Goal: Task Accomplishment & Management: Complete application form

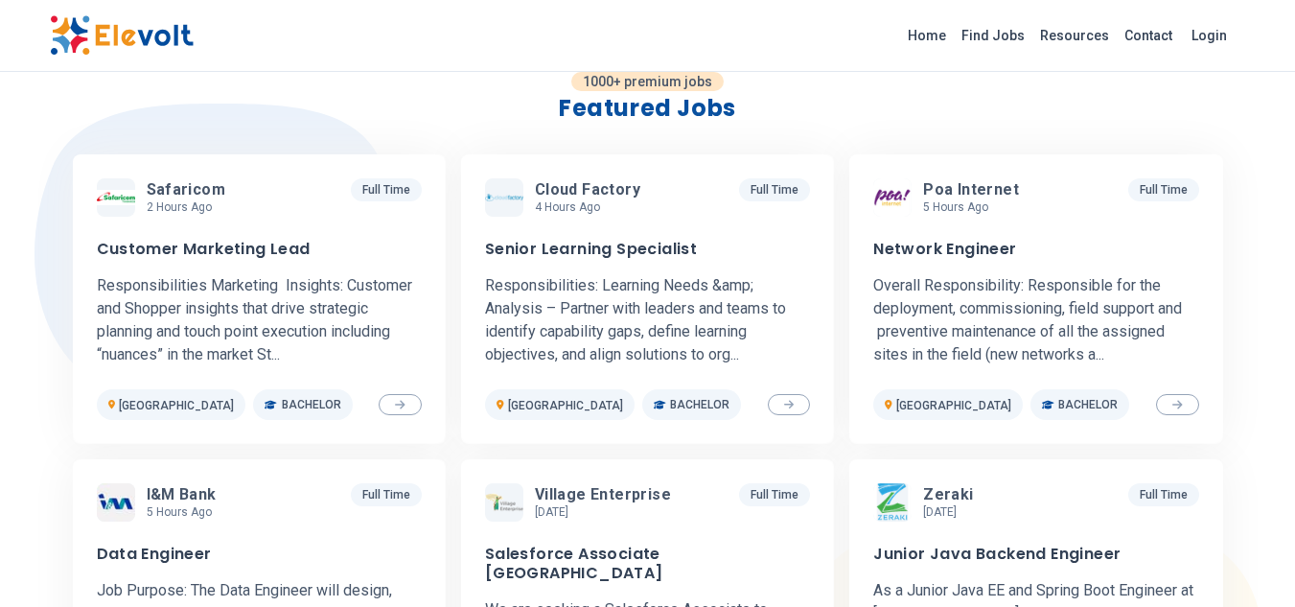
scroll to position [575, 0]
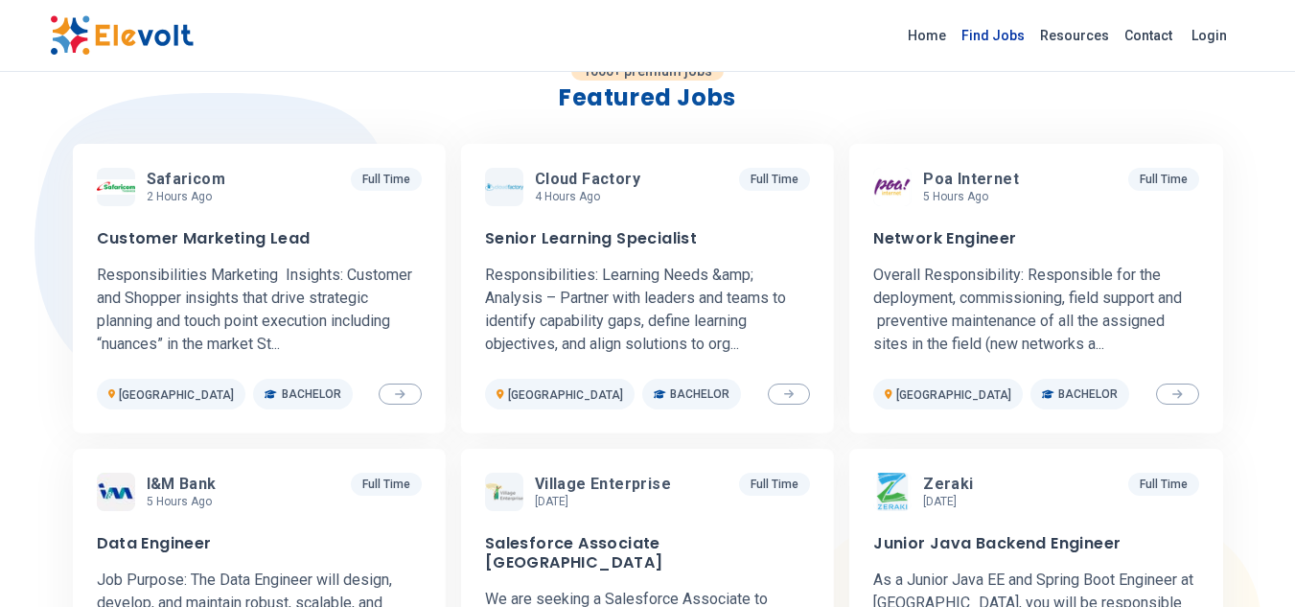
click at [1008, 38] on link "Find Jobs" at bounding box center [992, 35] width 79 height 31
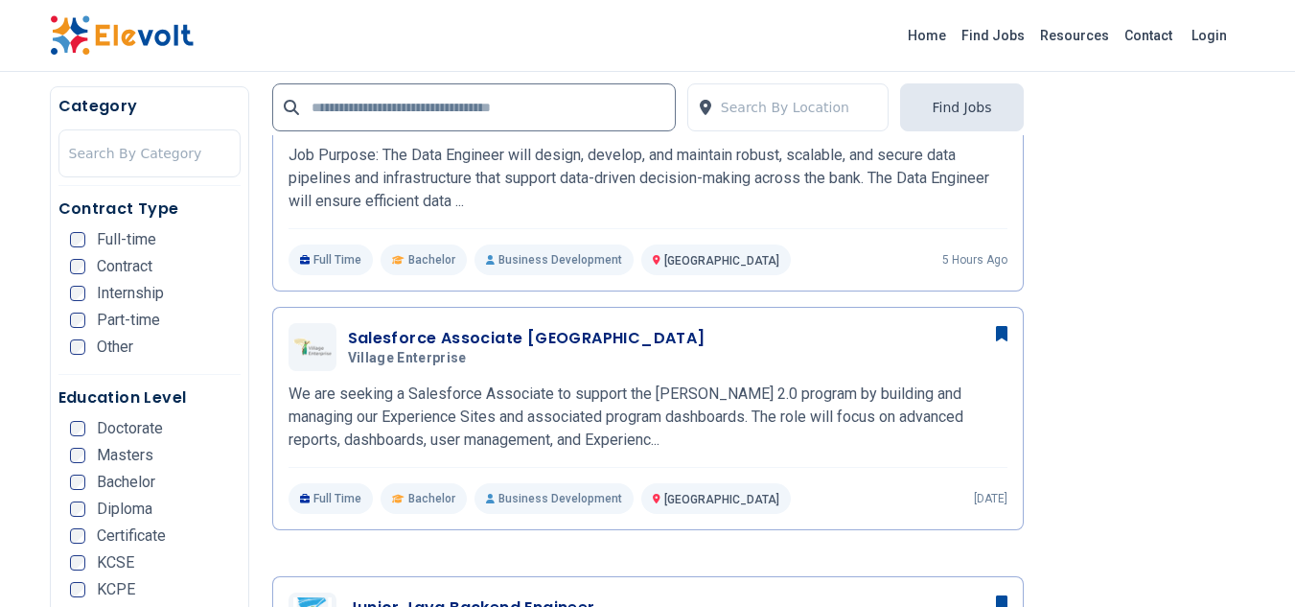
scroll to position [1261, 0]
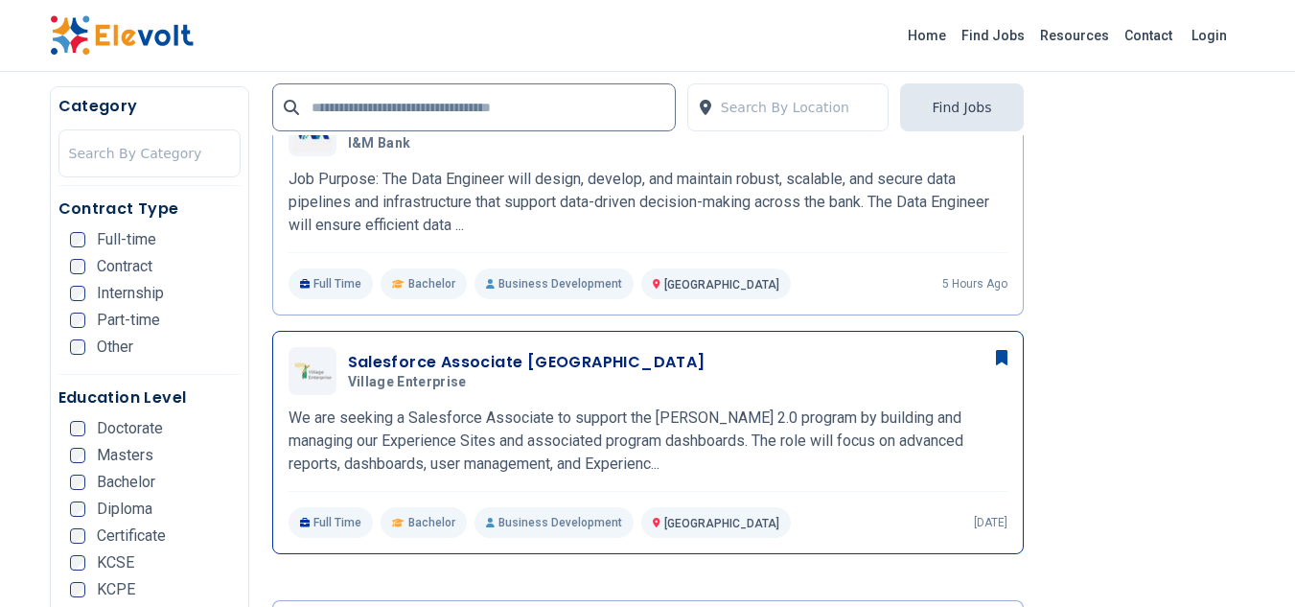
click at [453, 355] on h3 "Salesforce Associate Nairobi" at bounding box center [526, 362] width 357 height 23
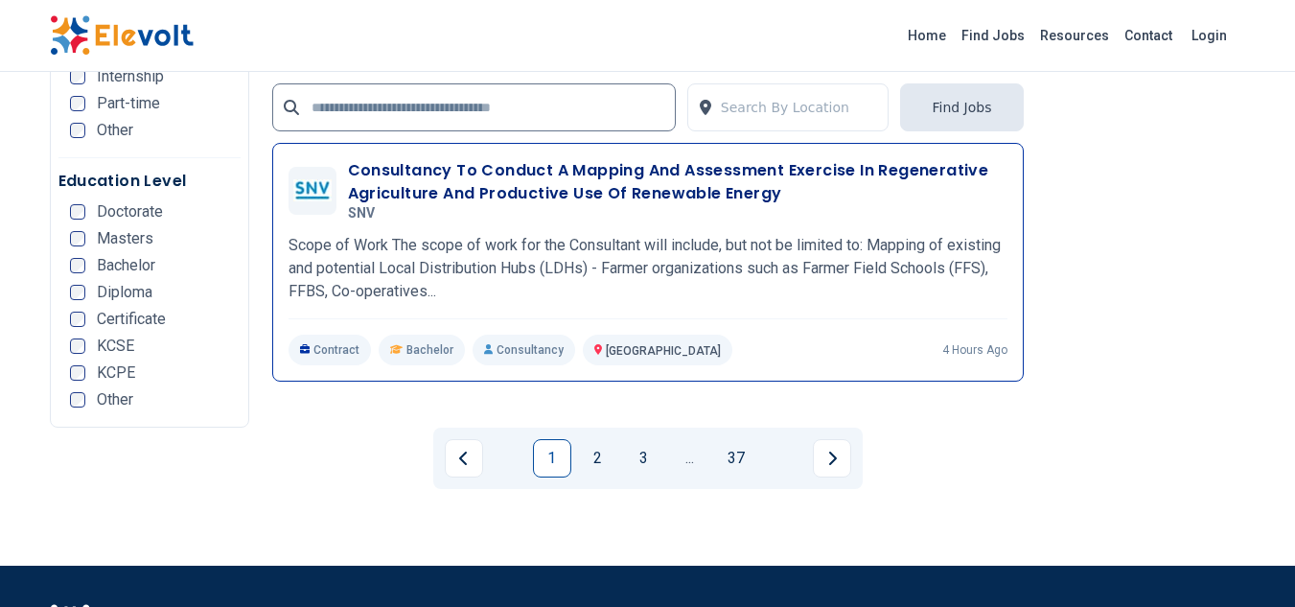
scroll to position [3929, 0]
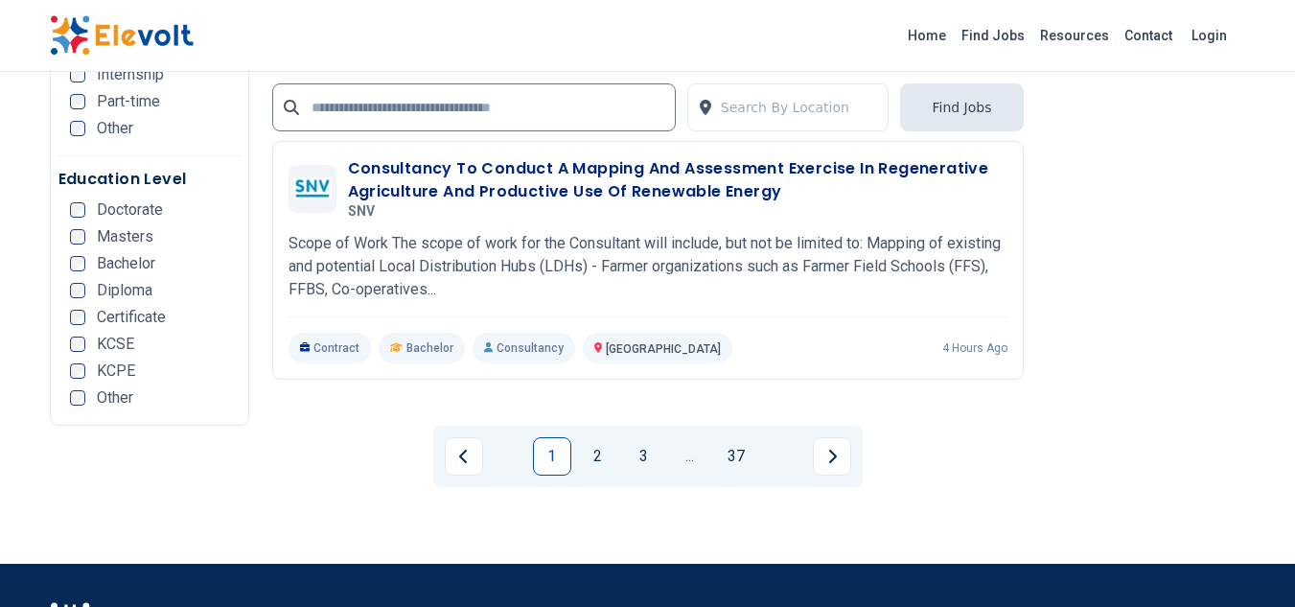
click at [604, 450] on link "2" at bounding box center [598, 456] width 38 height 38
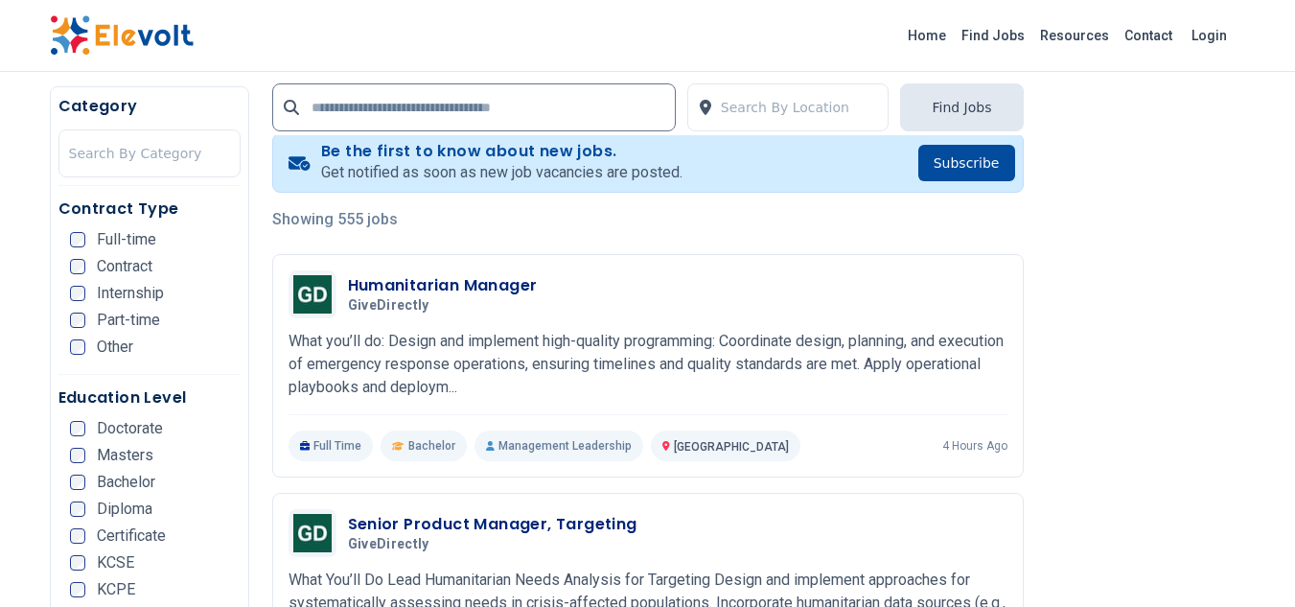
scroll to position [479, 0]
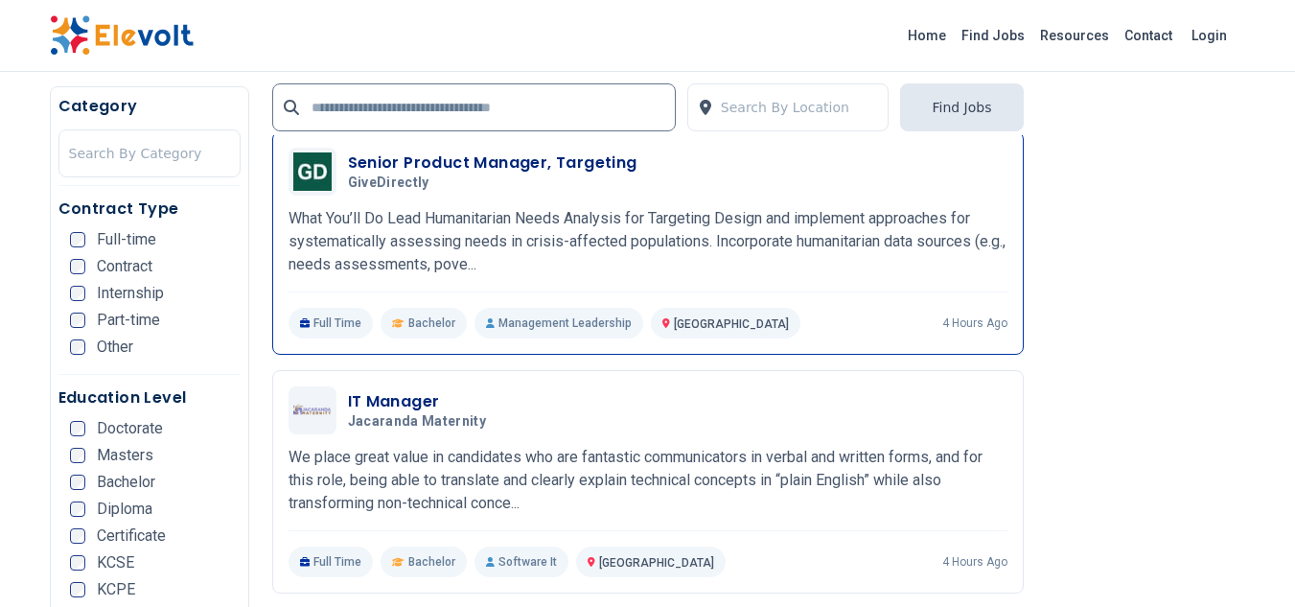
scroll to position [958, 0]
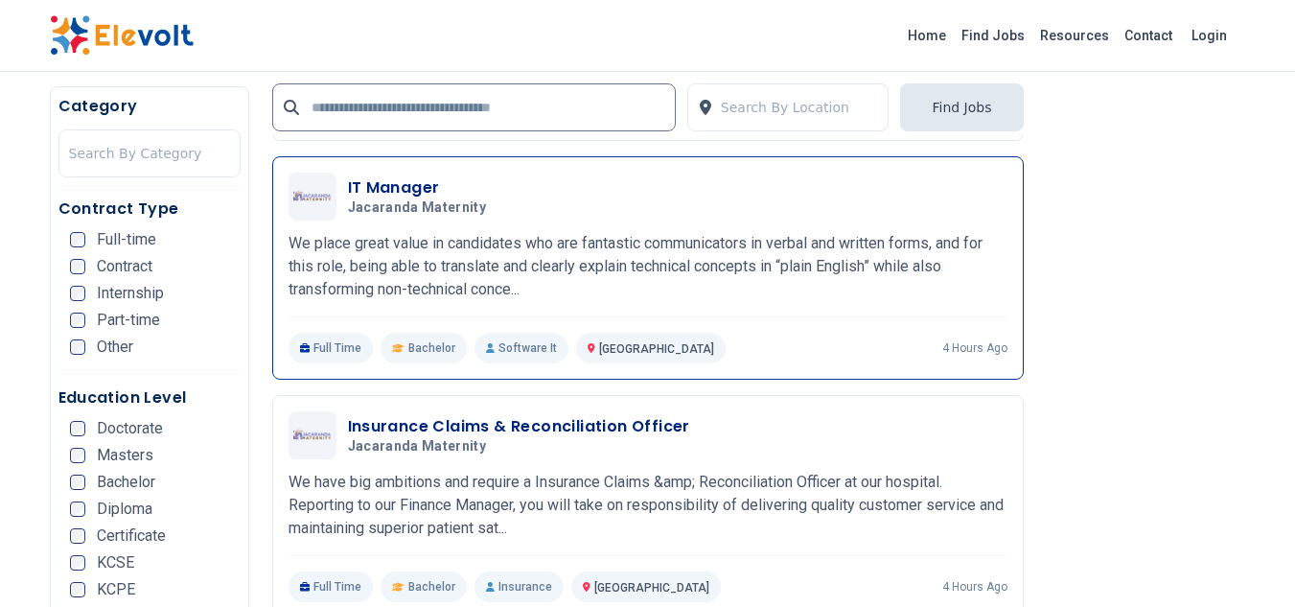
drag, startPoint x: 403, startPoint y: 187, endPoint x: 432, endPoint y: 198, distance: 31.0
click at [403, 184] on h3 "IT Manager" at bounding box center [421, 187] width 147 height 23
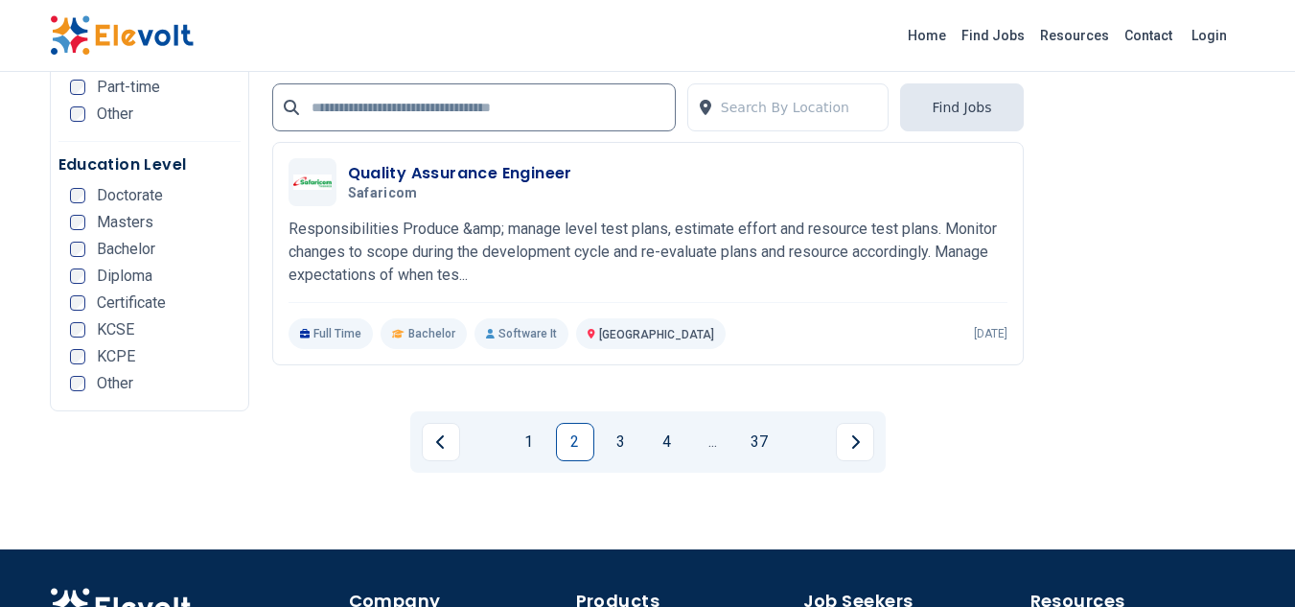
scroll to position [3929, 0]
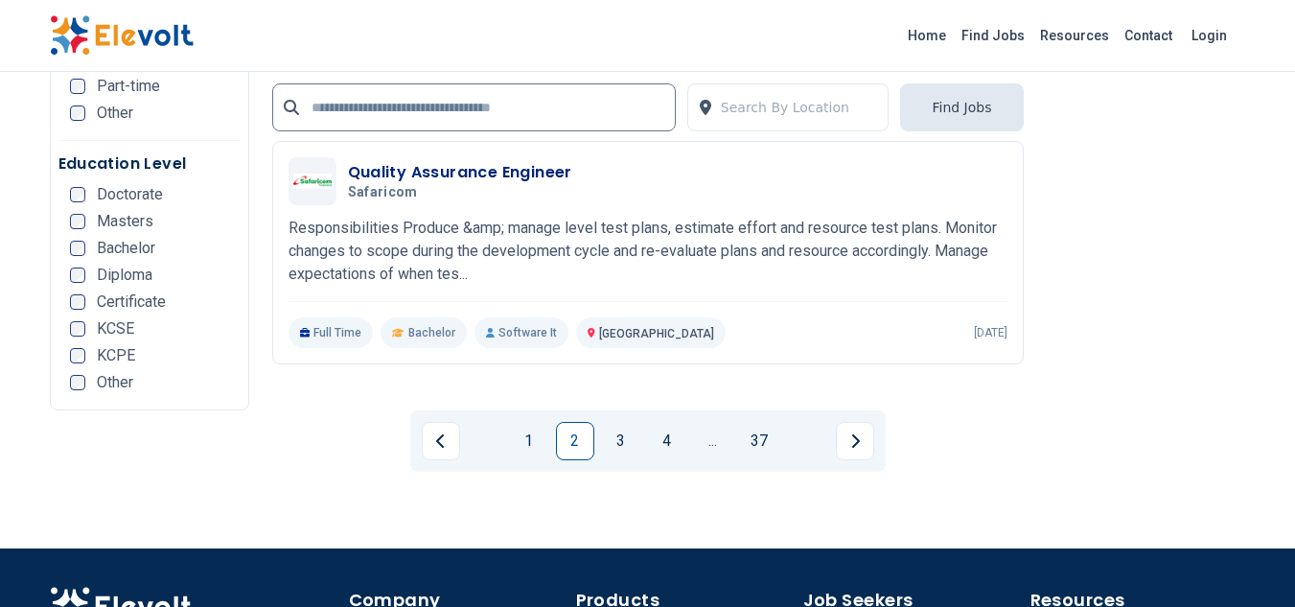
click at [620, 433] on link "3" at bounding box center [621, 441] width 38 height 38
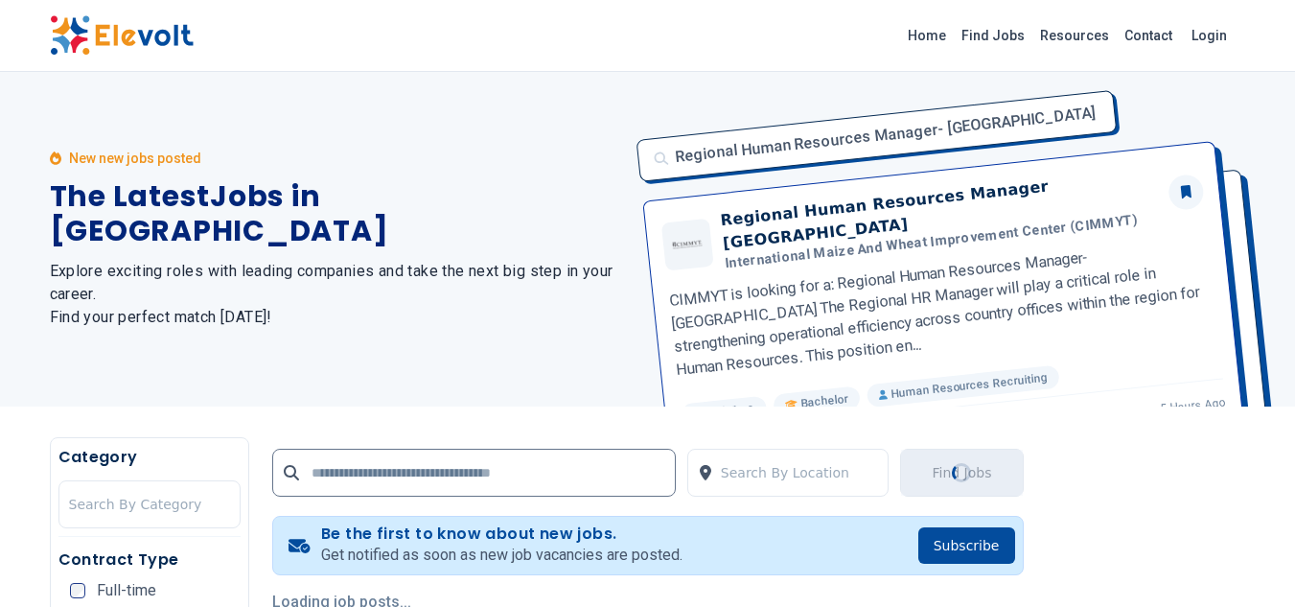
scroll to position [0, 0]
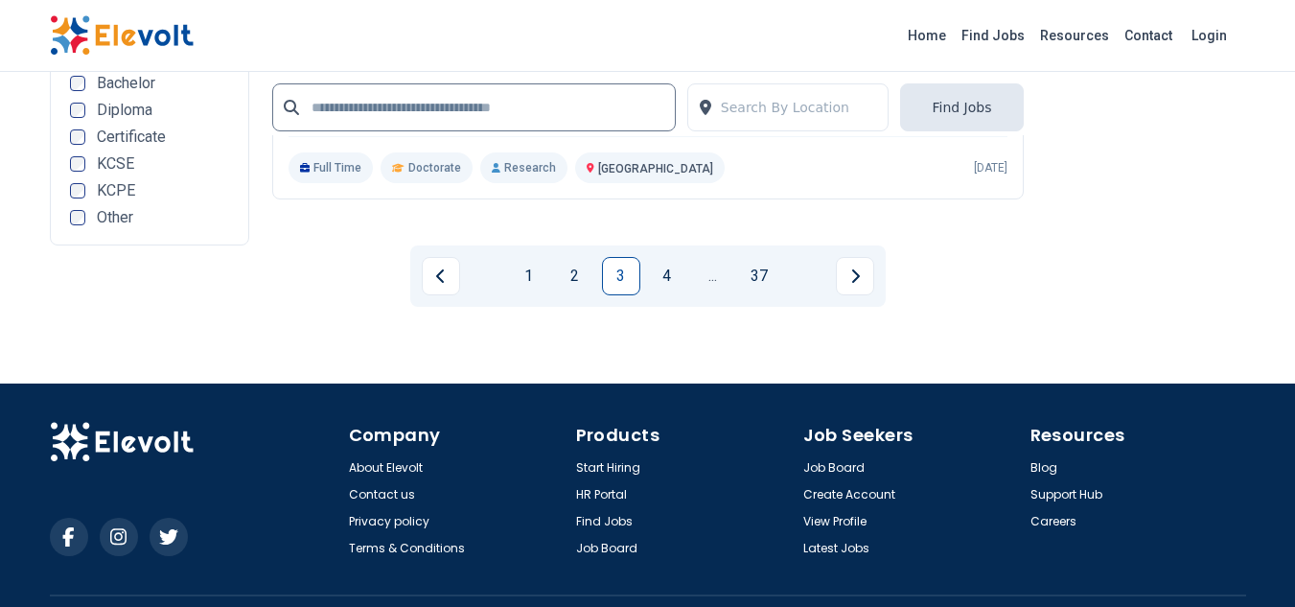
scroll to position [4120, 0]
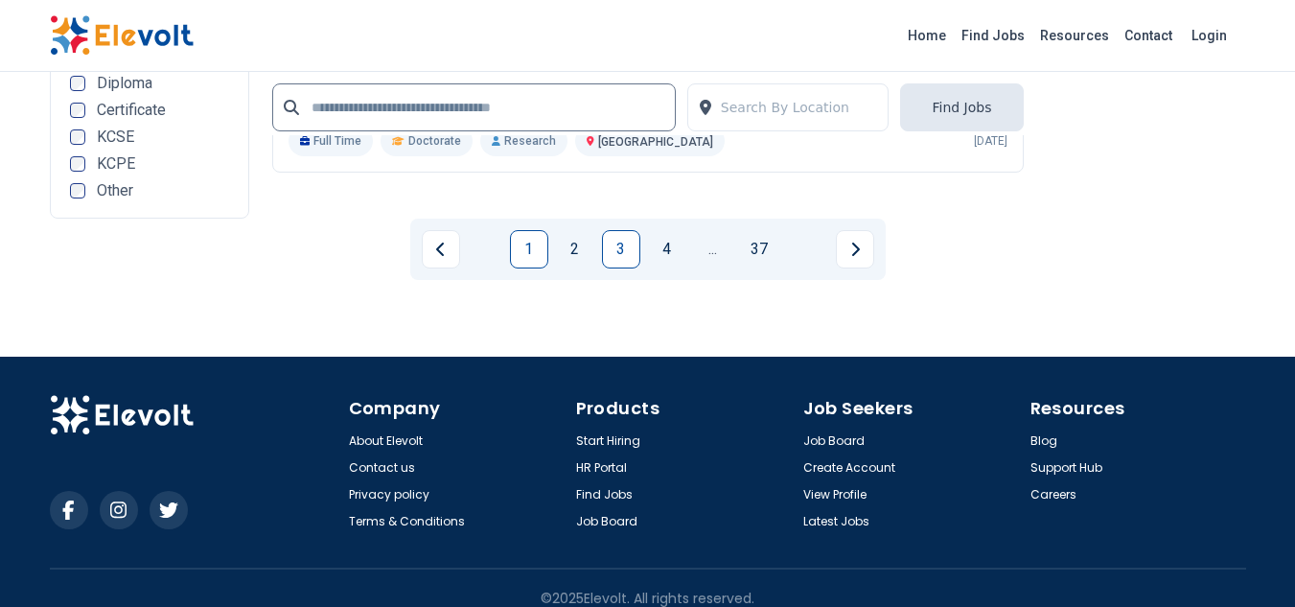
click at [529, 248] on link "1" at bounding box center [529, 249] width 38 height 38
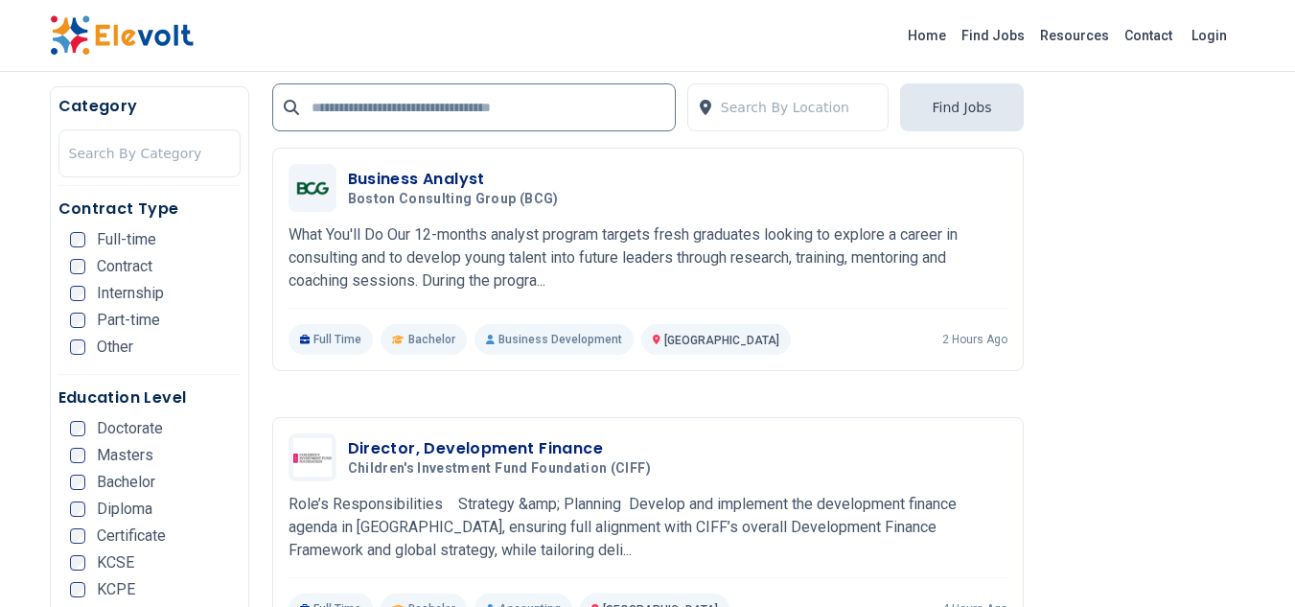
scroll to position [2396, 0]
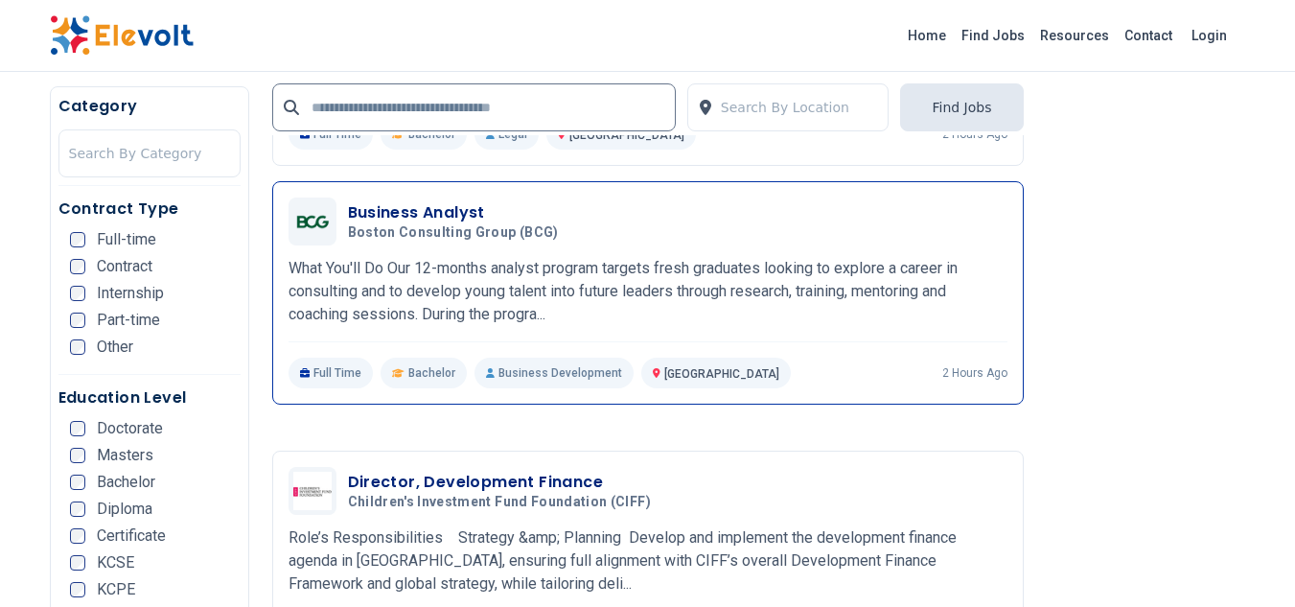
click at [459, 211] on h3 "Business Analyst" at bounding box center [457, 212] width 218 height 23
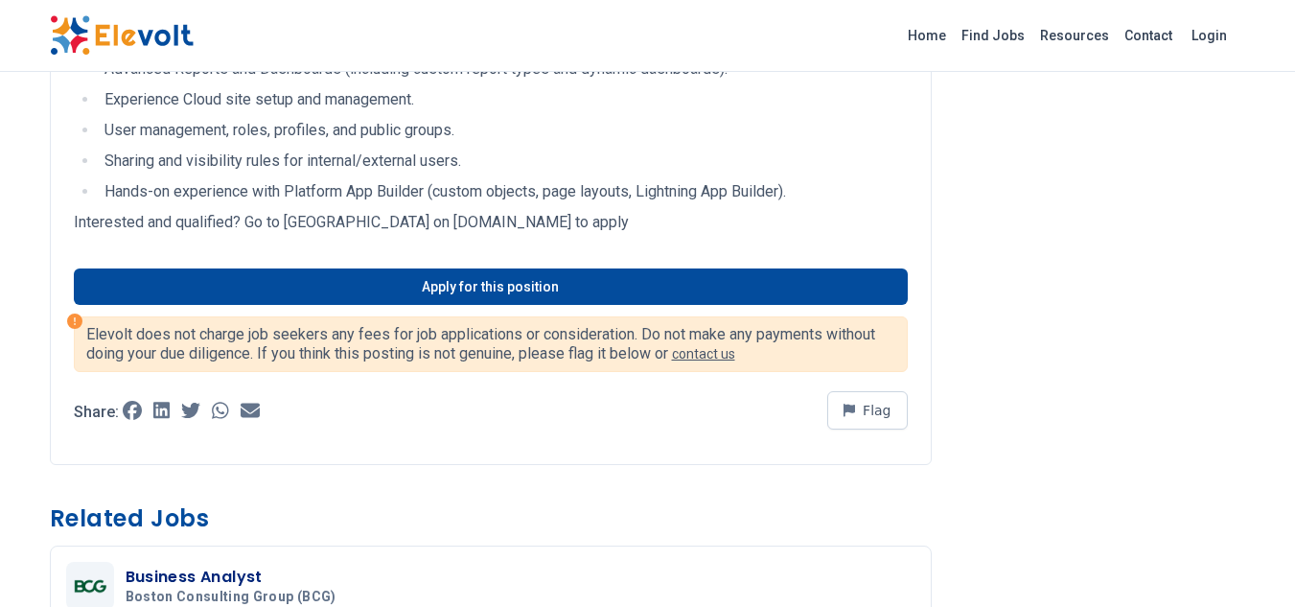
scroll to position [1725, 0]
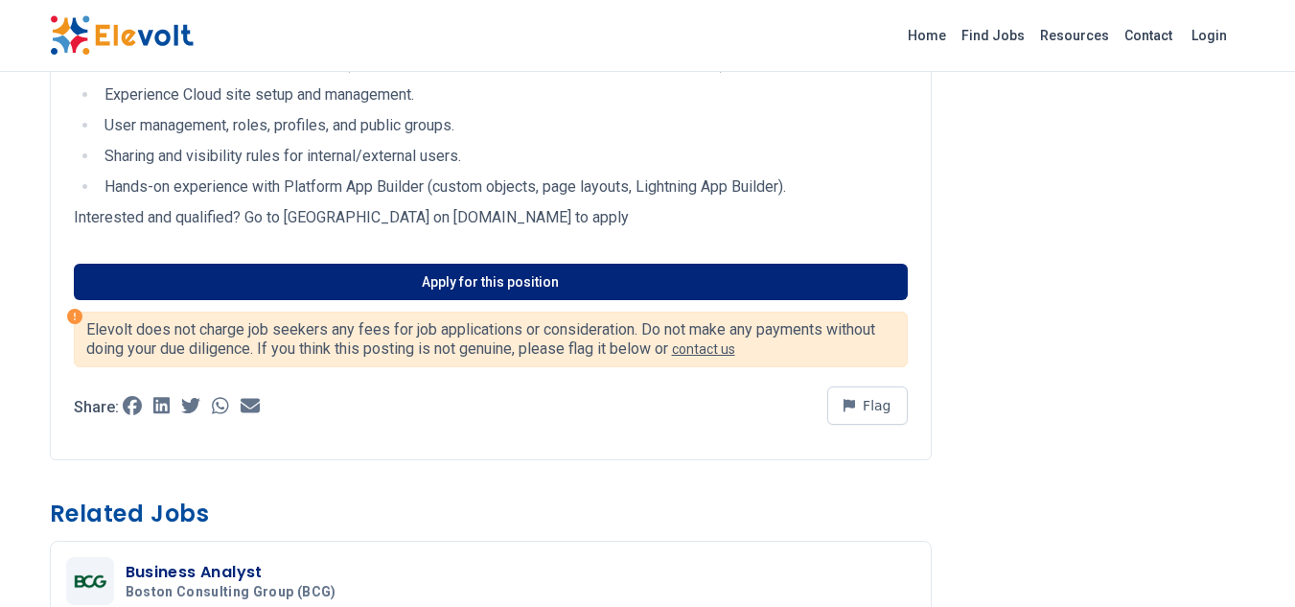
click at [467, 280] on link "Apply for this position" at bounding box center [491, 282] width 834 height 36
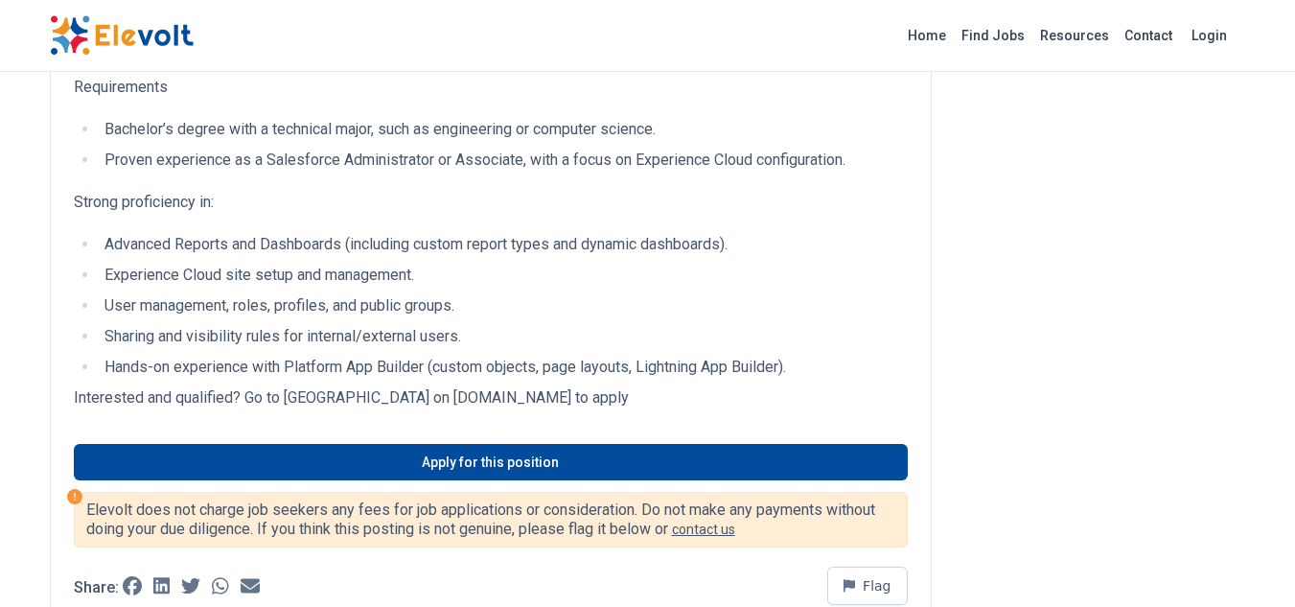
scroll to position [1533, 0]
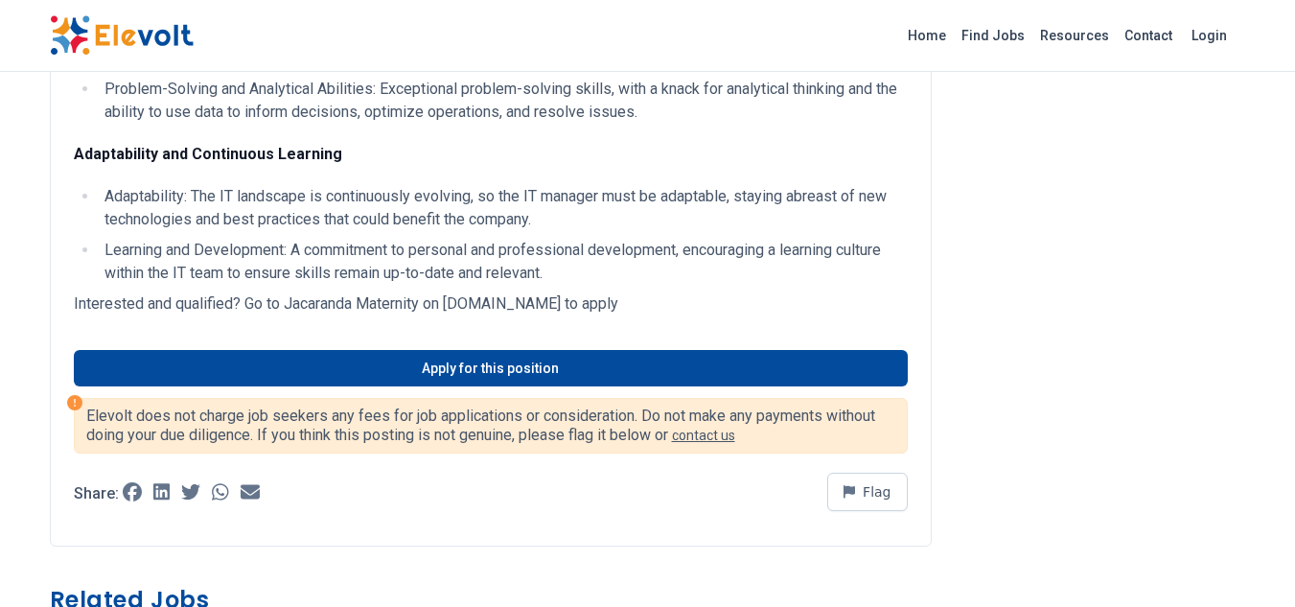
scroll to position [1150, 0]
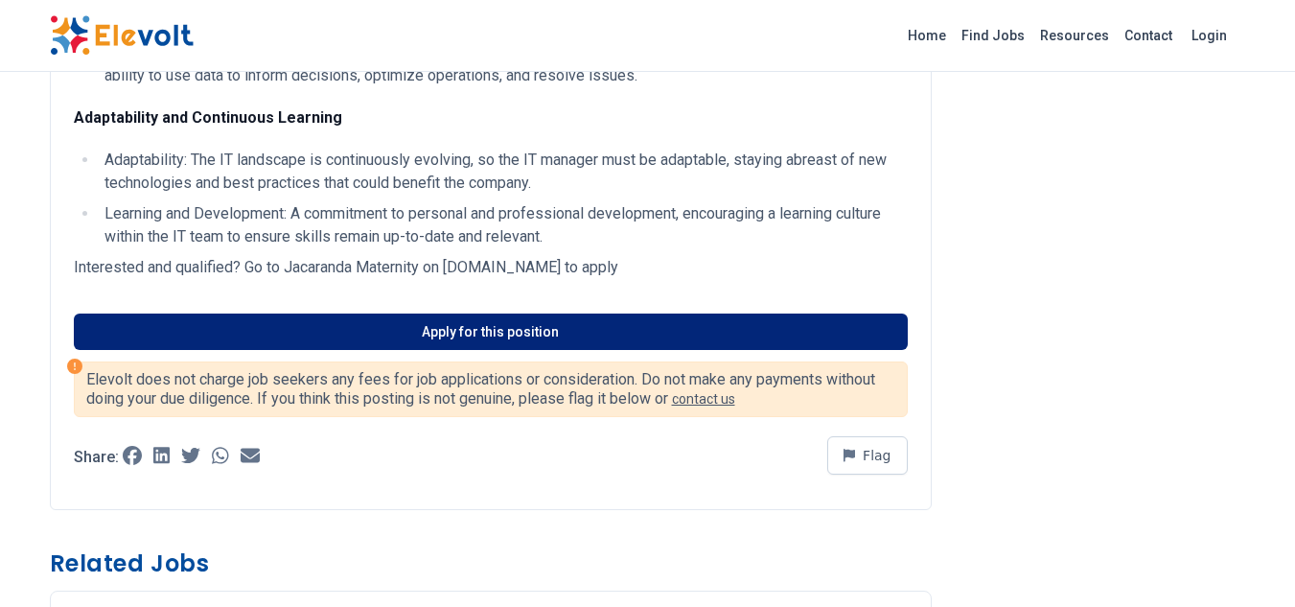
click at [470, 332] on link "Apply for this position" at bounding box center [491, 331] width 834 height 36
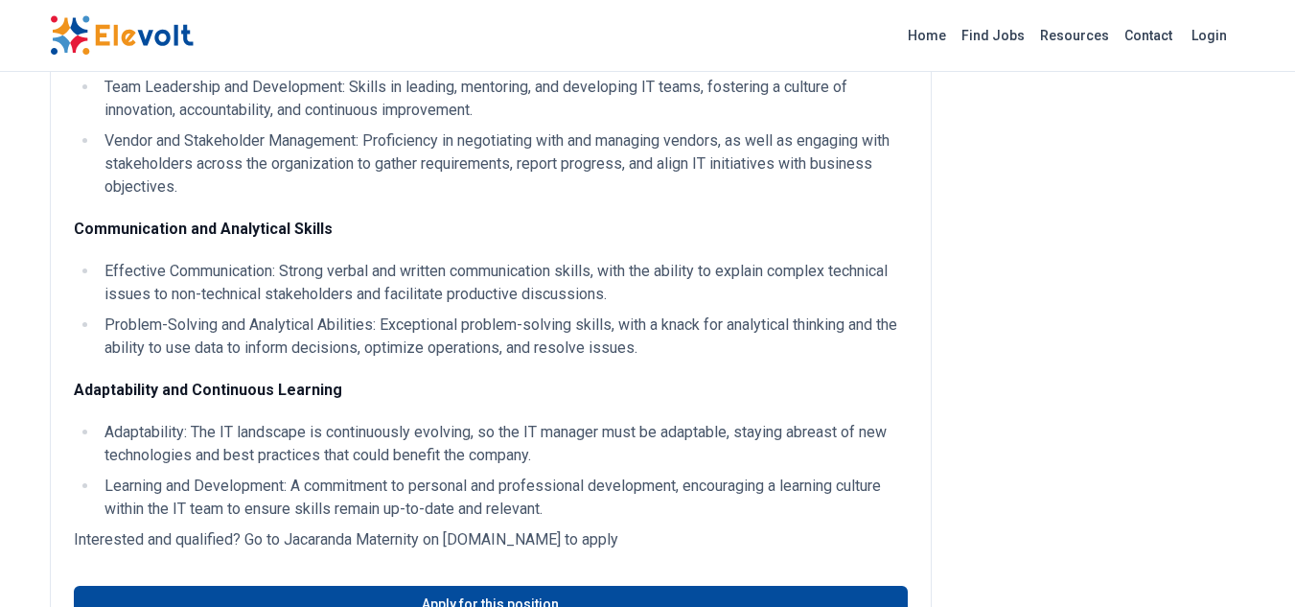
scroll to position [767, 0]
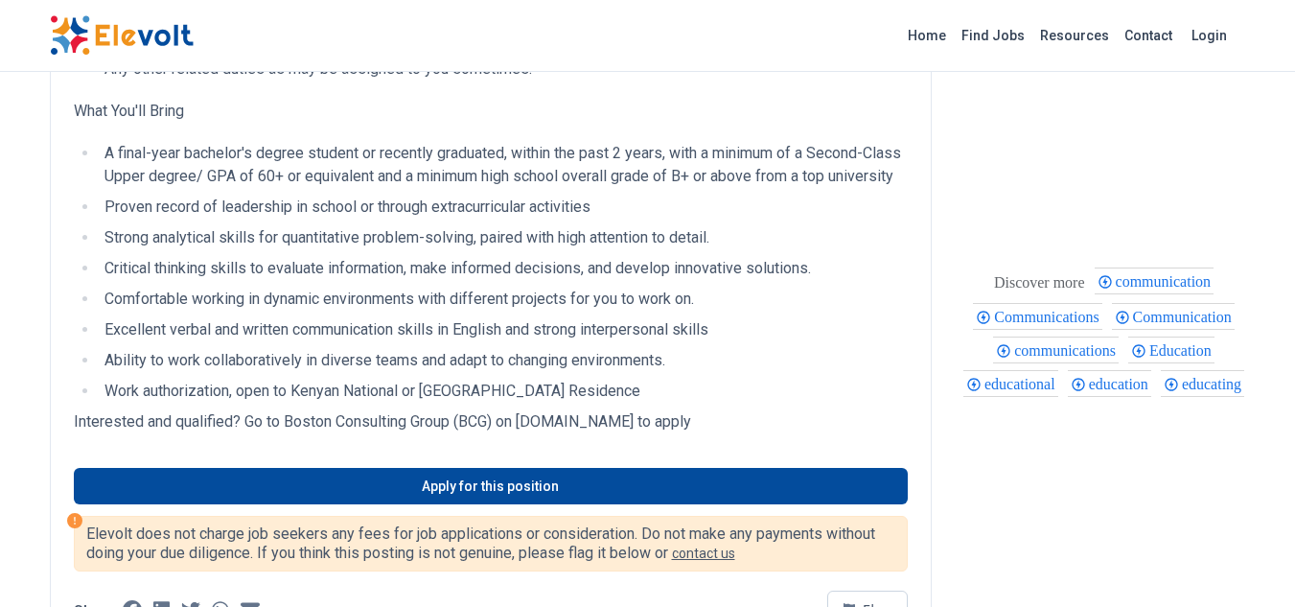
scroll to position [575, 0]
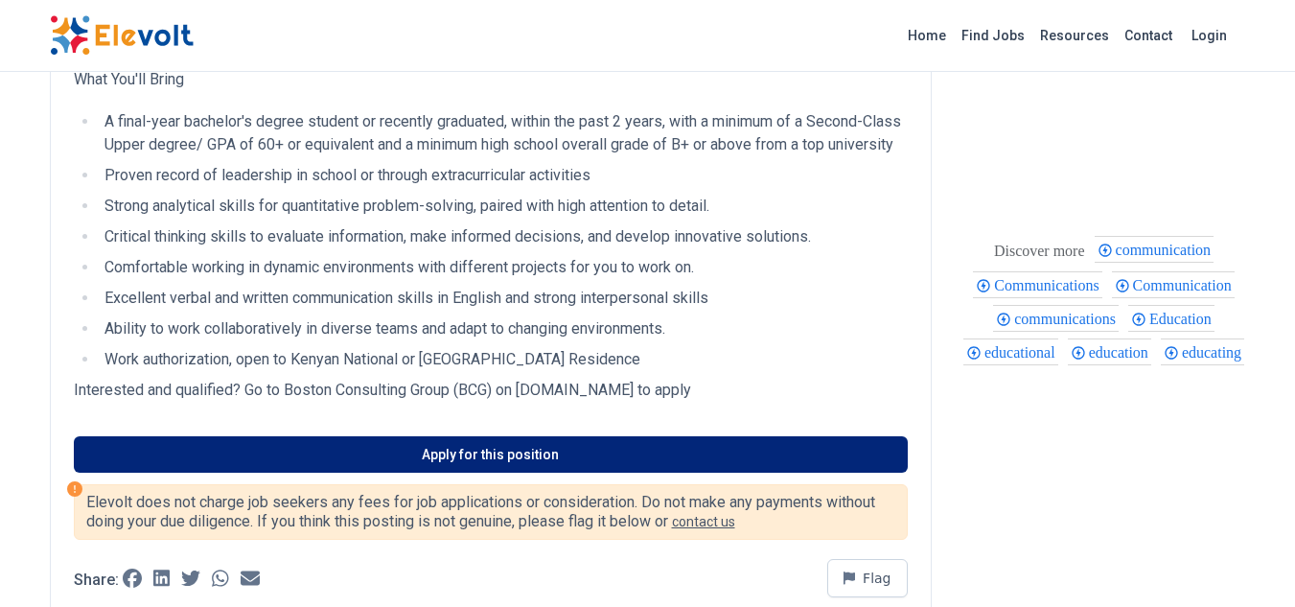
click at [505, 472] on link "Apply for this position" at bounding box center [491, 454] width 834 height 36
